Goal: Find specific page/section: Find specific page/section

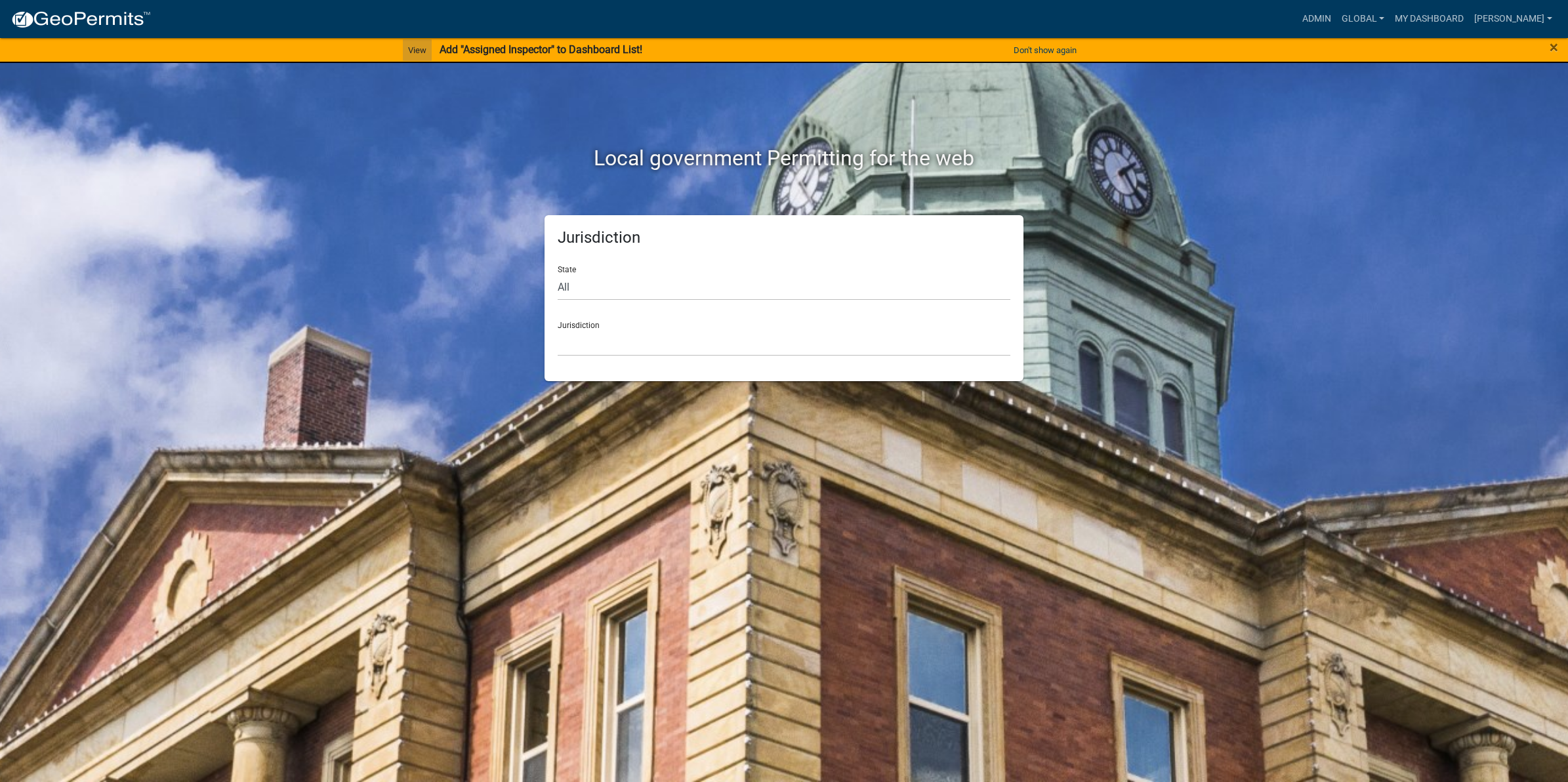
click at [410, 49] on link "View" at bounding box center [417, 50] width 29 height 22
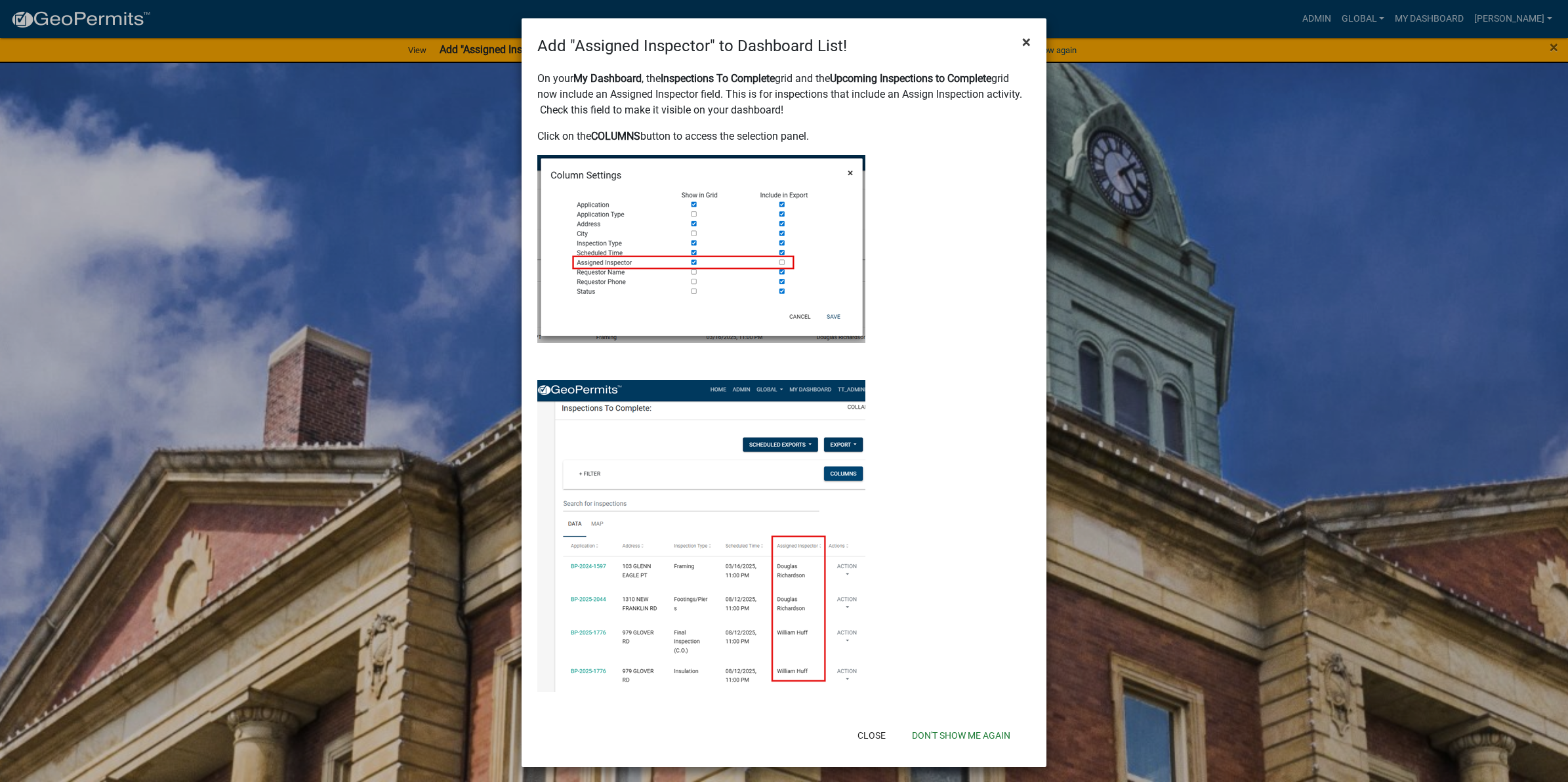
click at [1022, 42] on span "×" at bounding box center [1026, 42] width 8 height 19
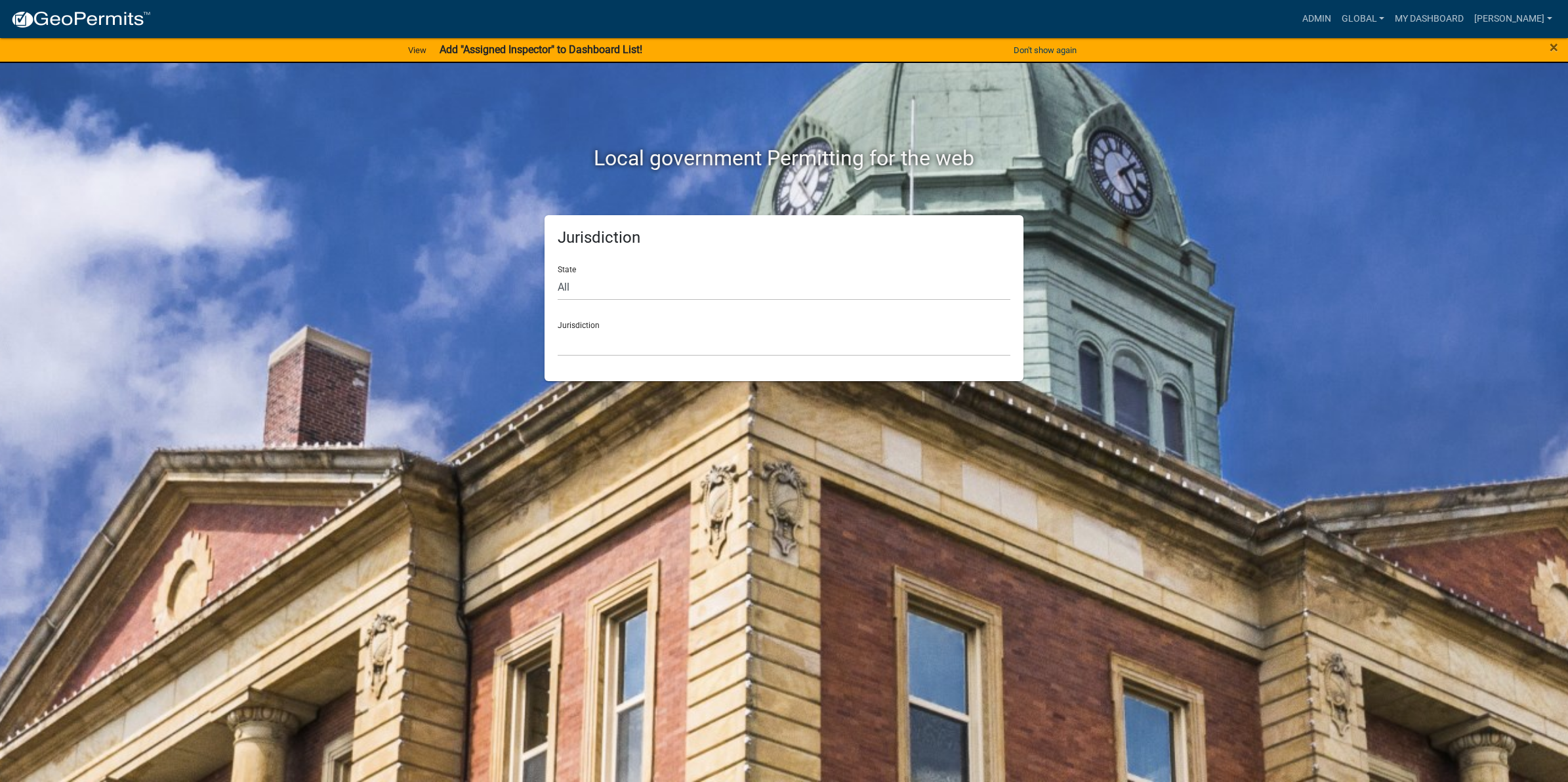
click at [1008, 21] on div "Admin Global Users Roles Payment Processors Workflows Contractor Document Types…" at bounding box center [859, 19] width 1396 height 25
click at [1312, 13] on link "Admin" at bounding box center [1316, 19] width 39 height 25
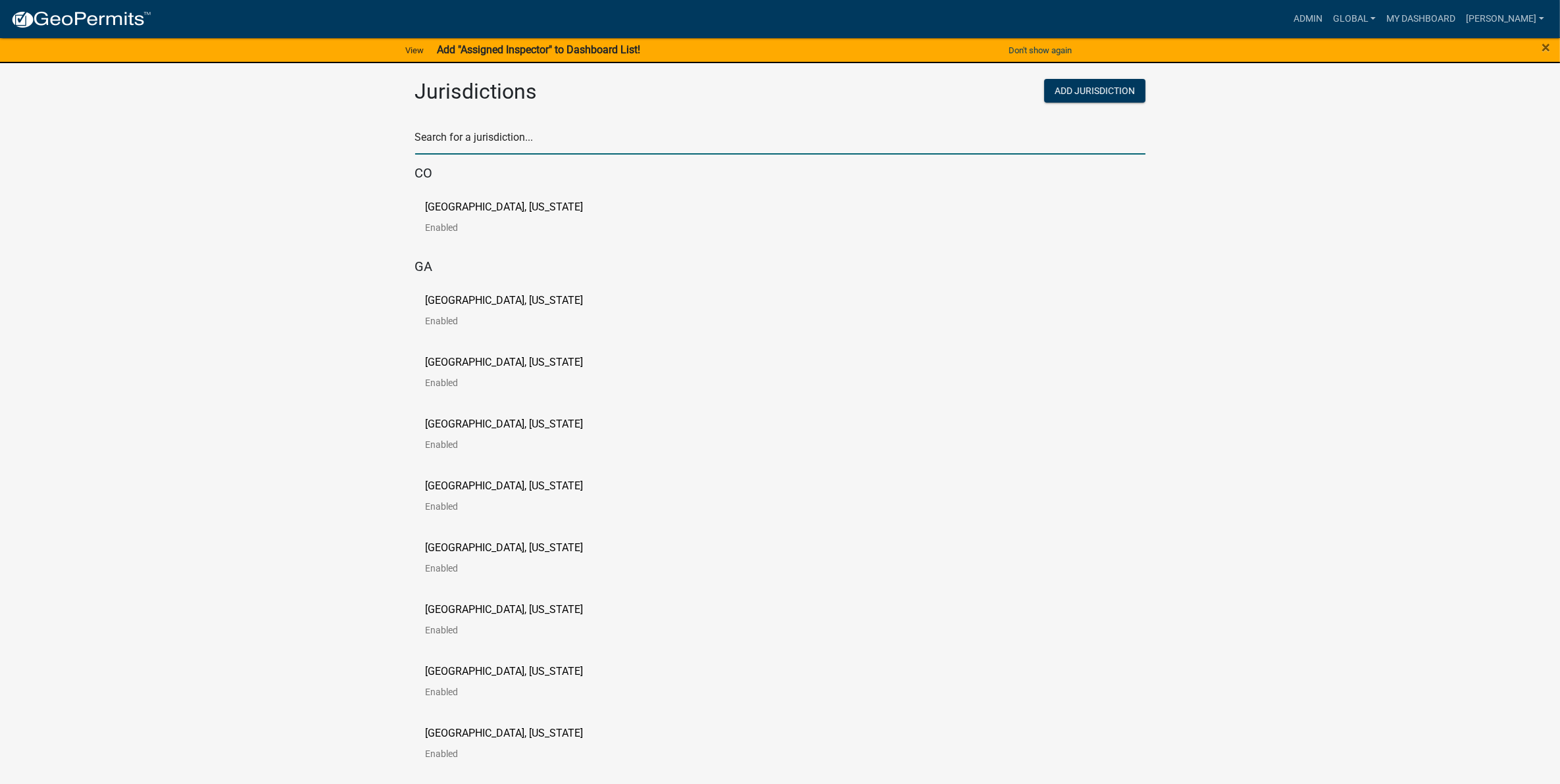
click at [600, 143] on input "text" at bounding box center [780, 141] width 731 height 27
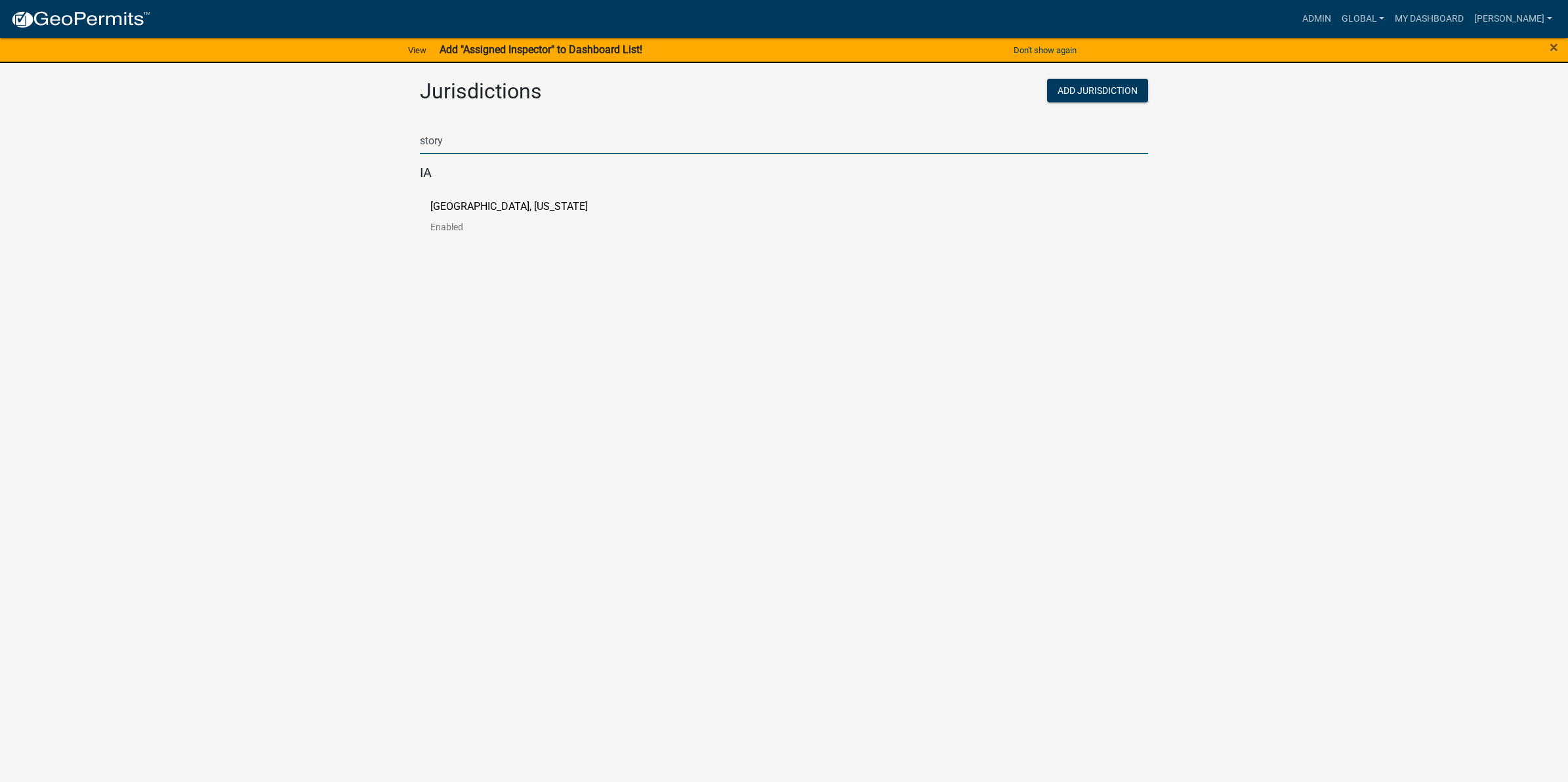
type input "story"
click at [497, 207] on p "Story County, Iowa" at bounding box center [509, 207] width 158 height 10
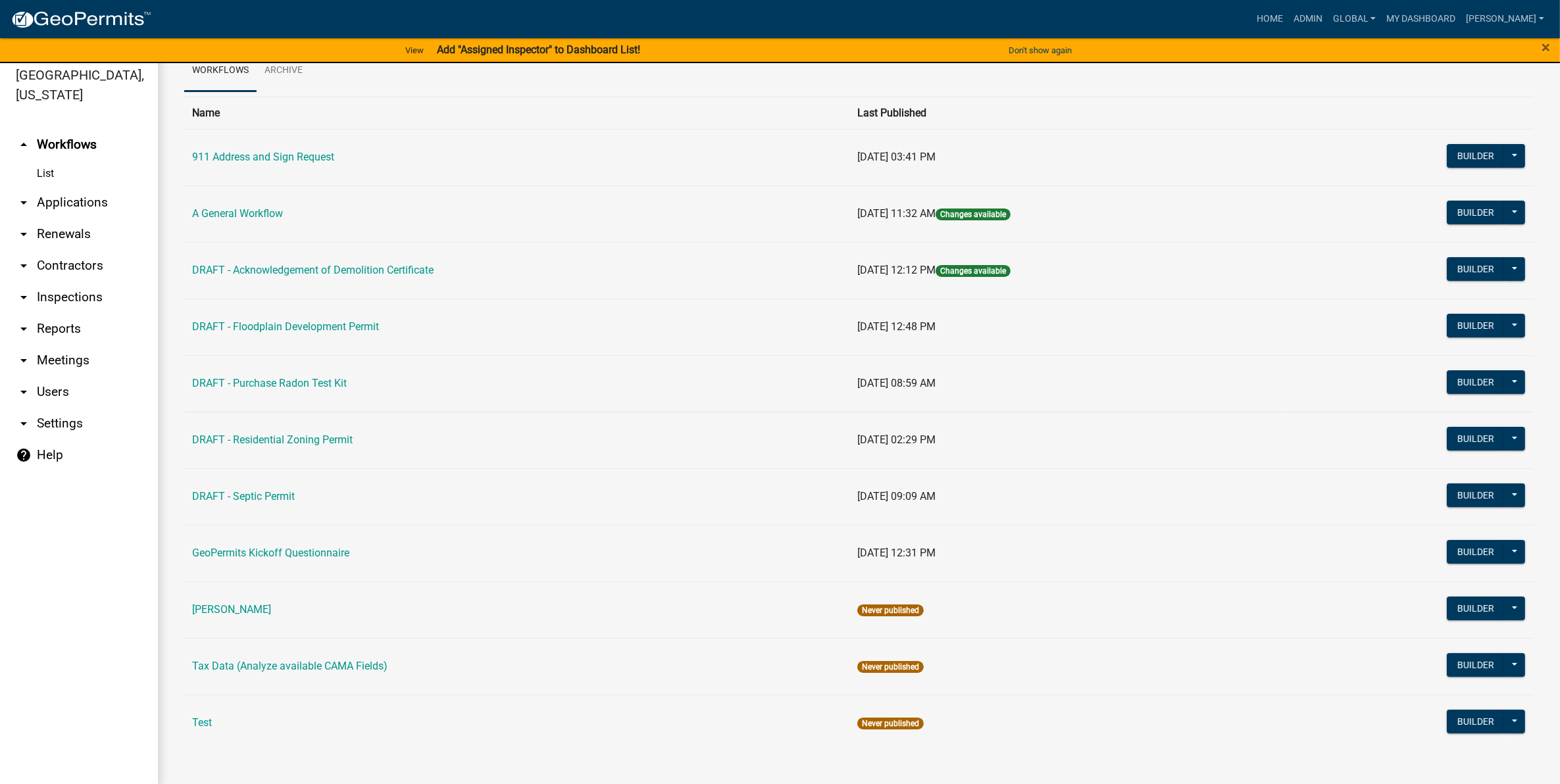
scroll to position [15, 0]
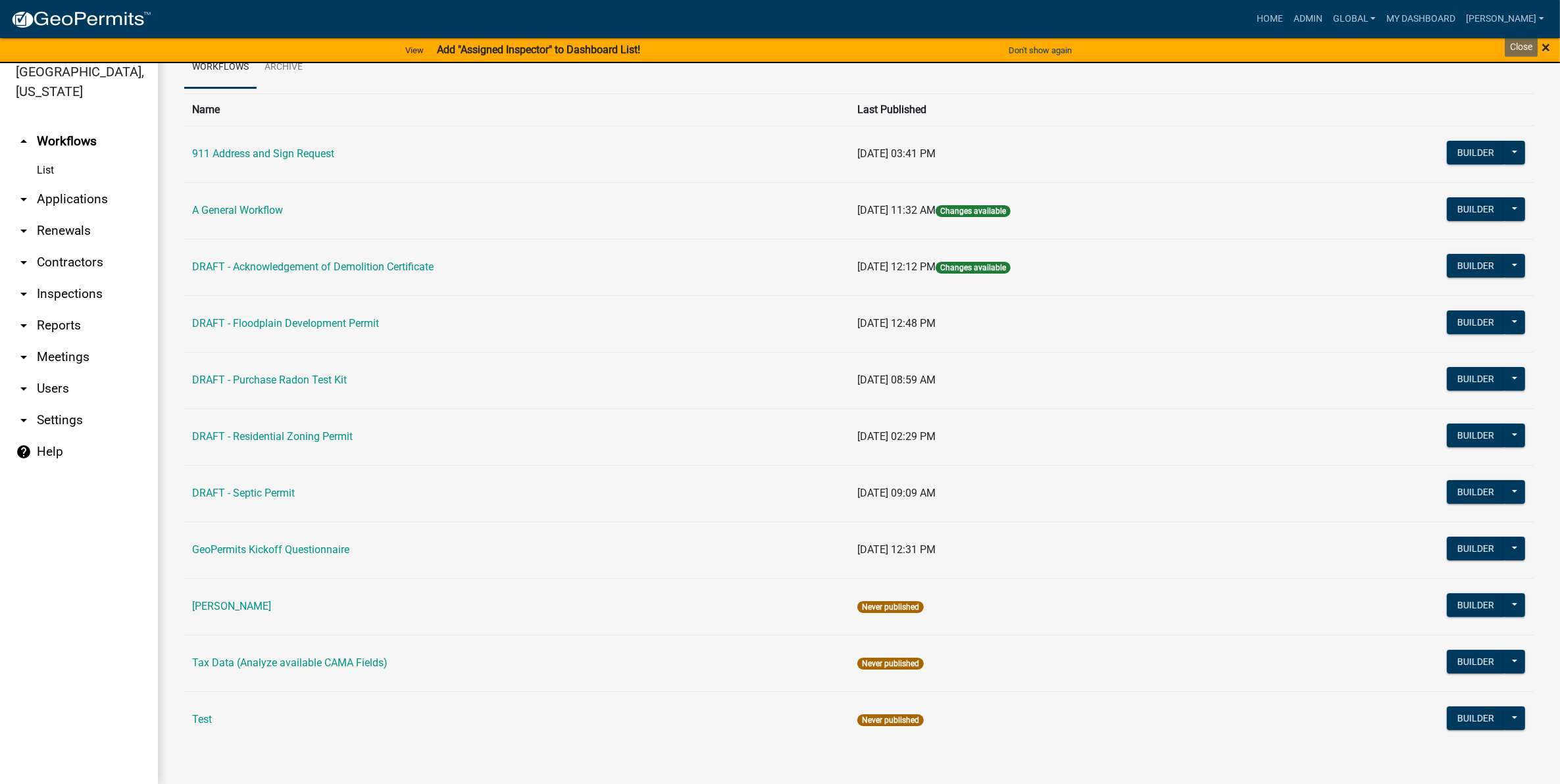
click at [1543, 45] on span "×" at bounding box center [1545, 48] width 8 height 19
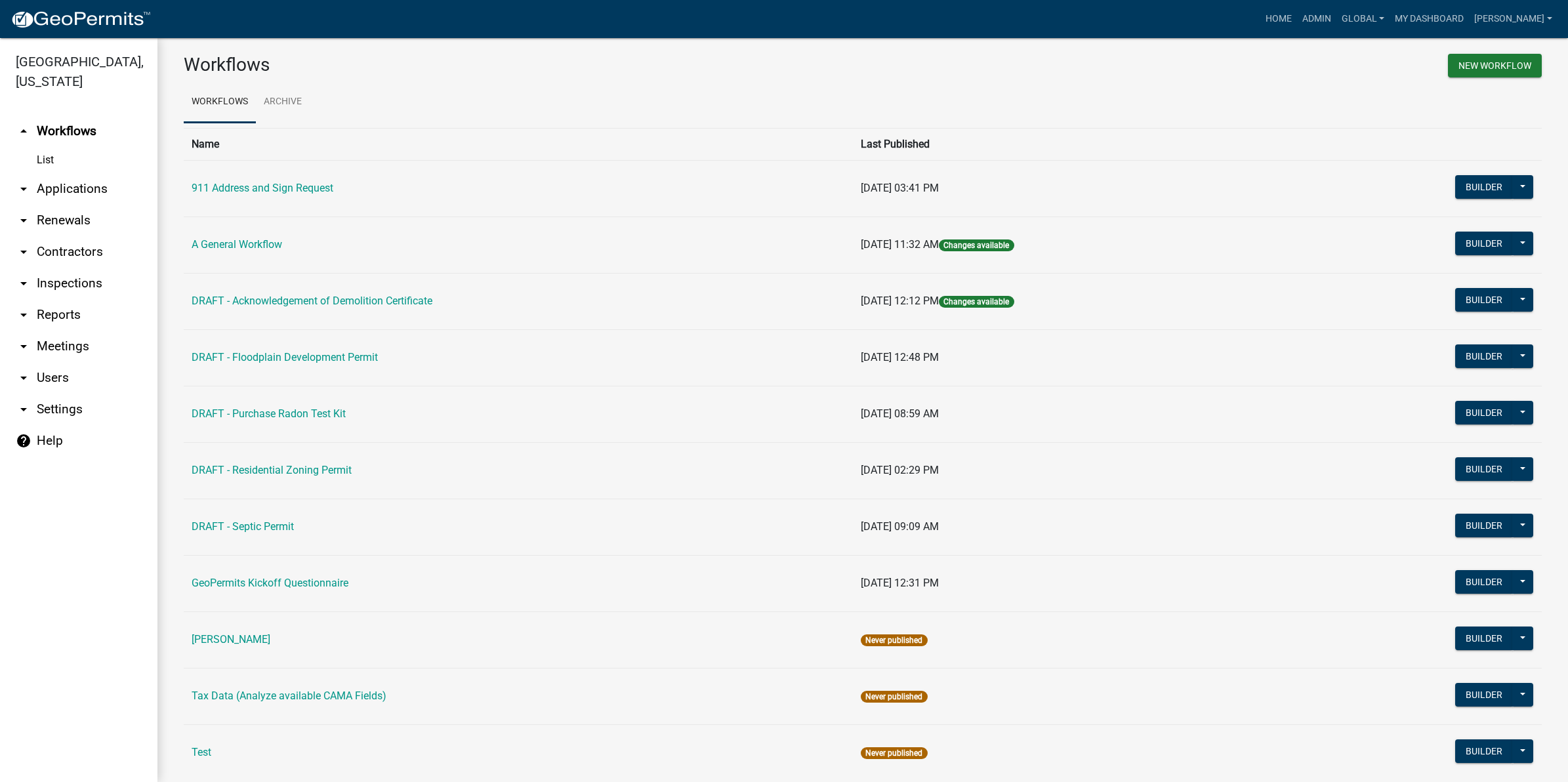
scroll to position [0, 0]
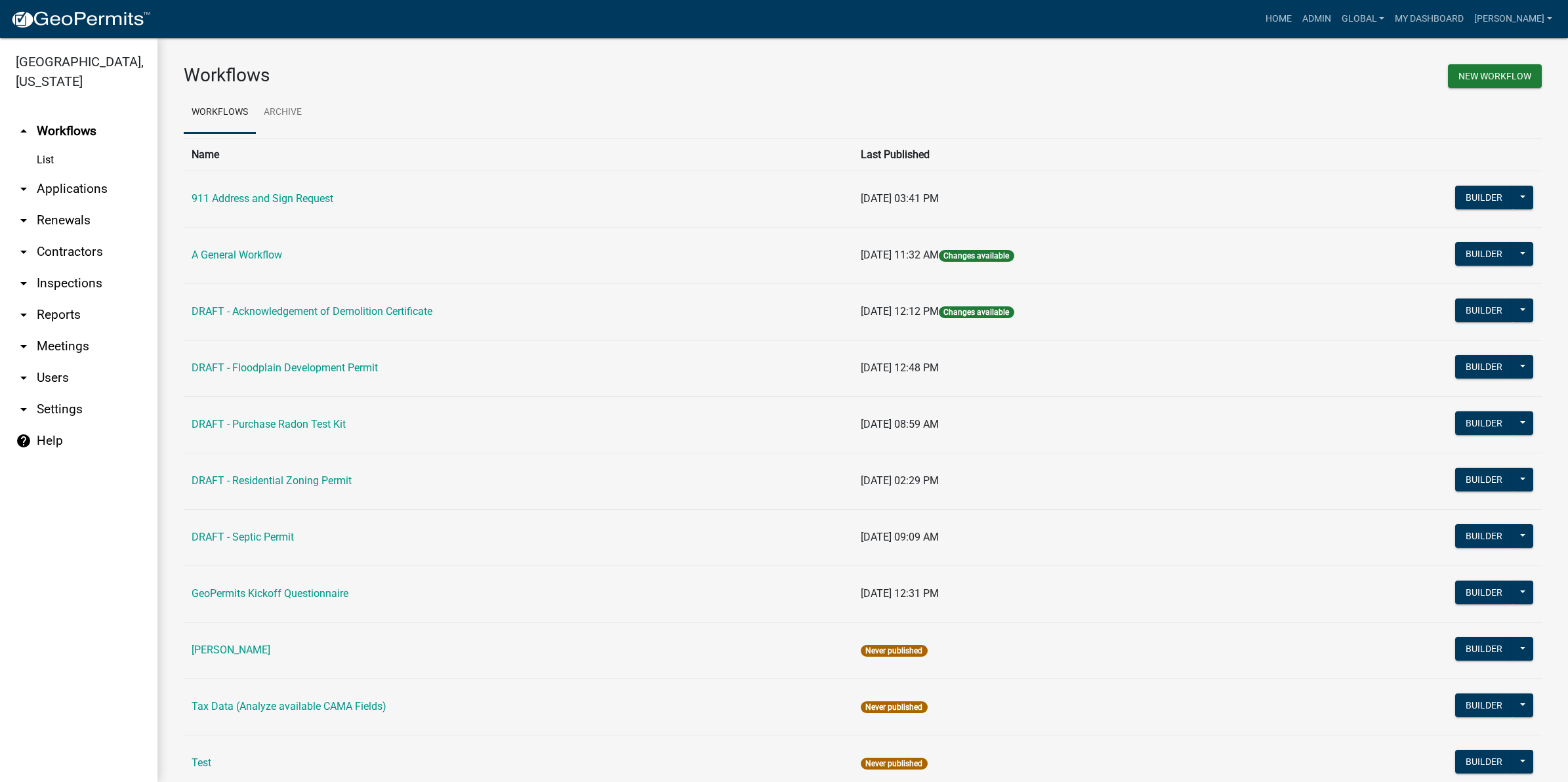
click at [447, 16] on div "Home Admin Global Users Roles Payment Processors Workflows Contractor Document …" at bounding box center [859, 19] width 1396 height 25
